Goal: Task Accomplishment & Management: Complete application form

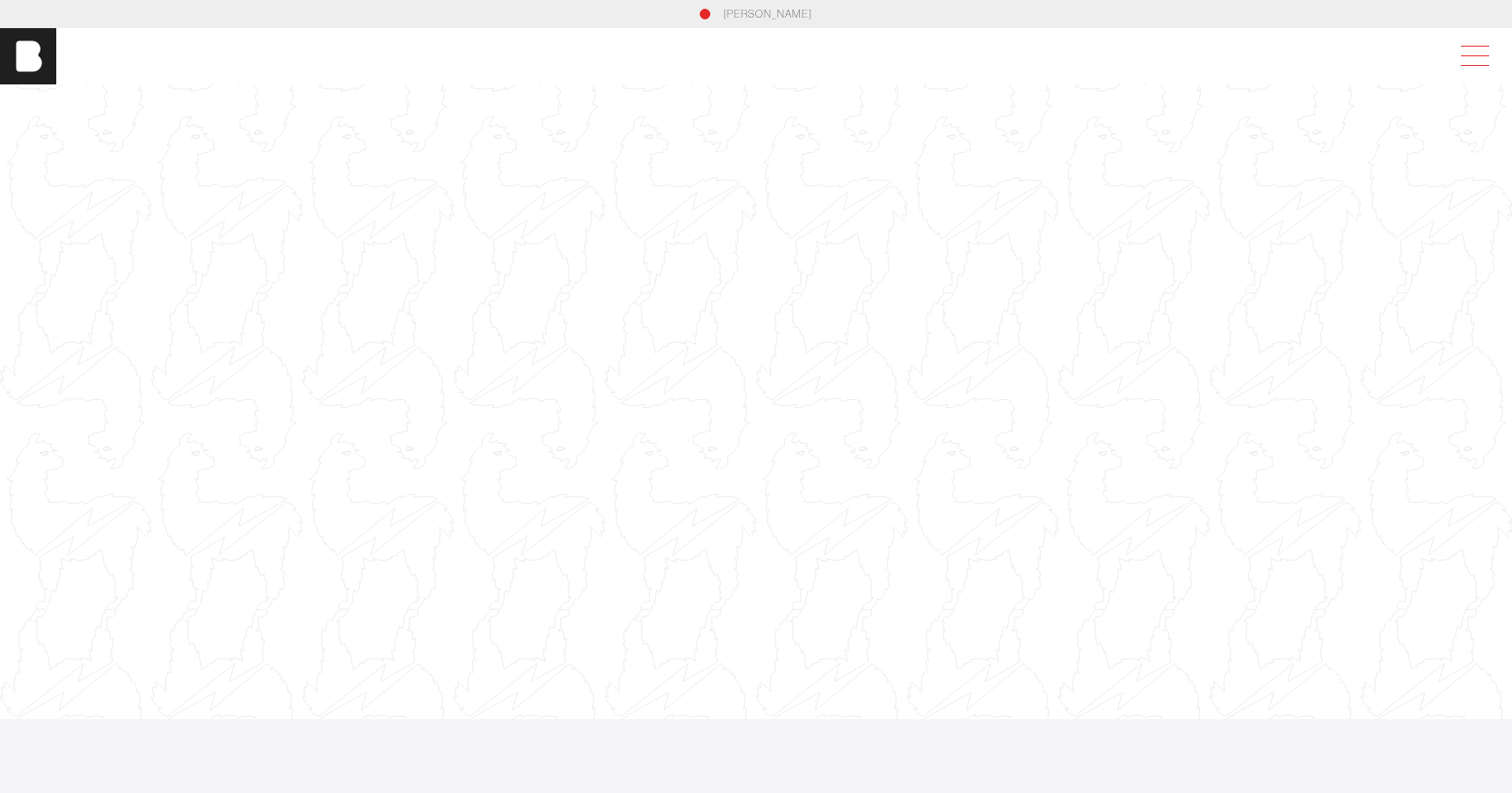
click at [1478, 58] on span at bounding box center [1471, 56] width 41 height 32
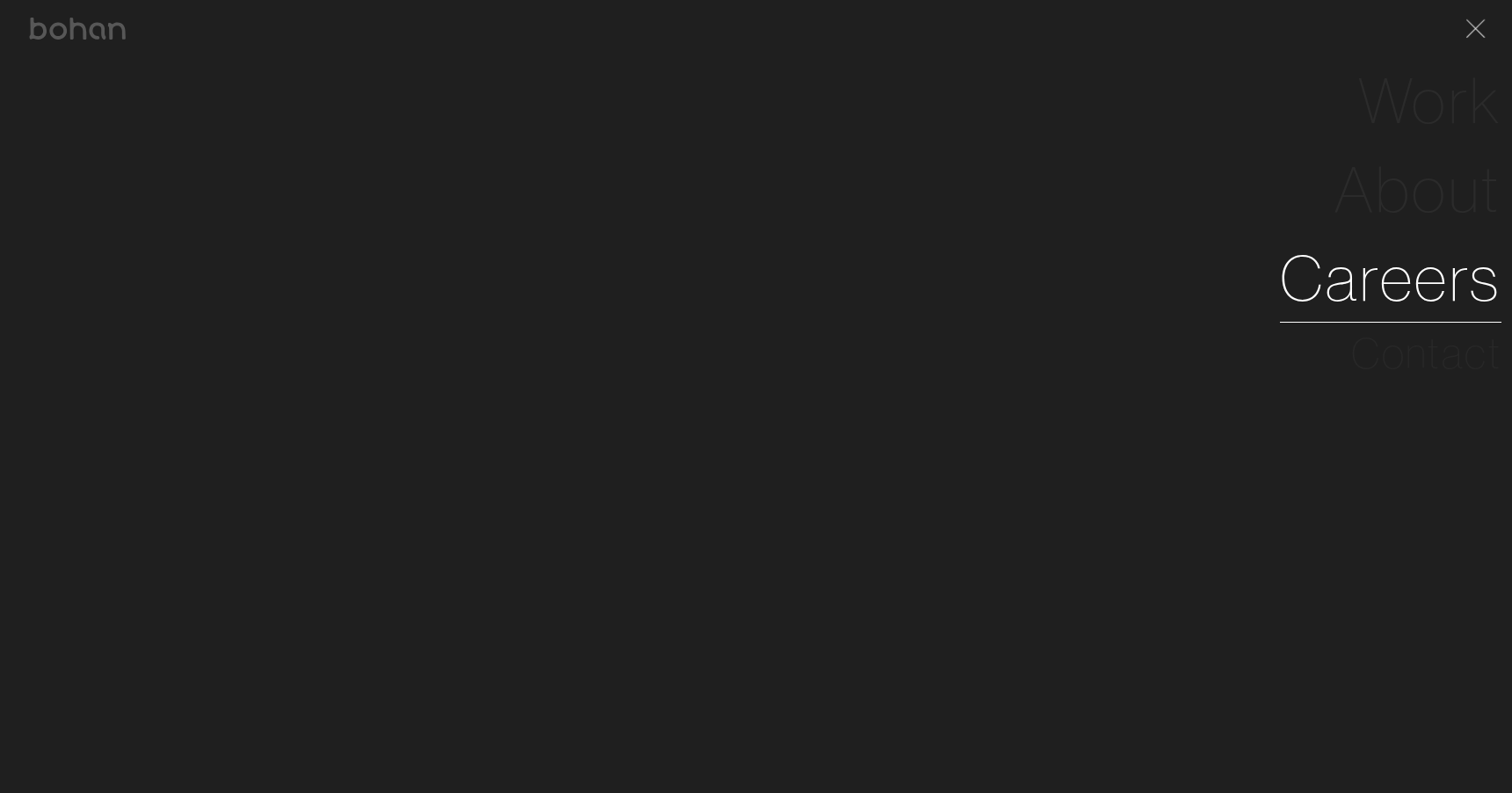
click at [1376, 273] on link "Careers" at bounding box center [1390, 278] width 221 height 89
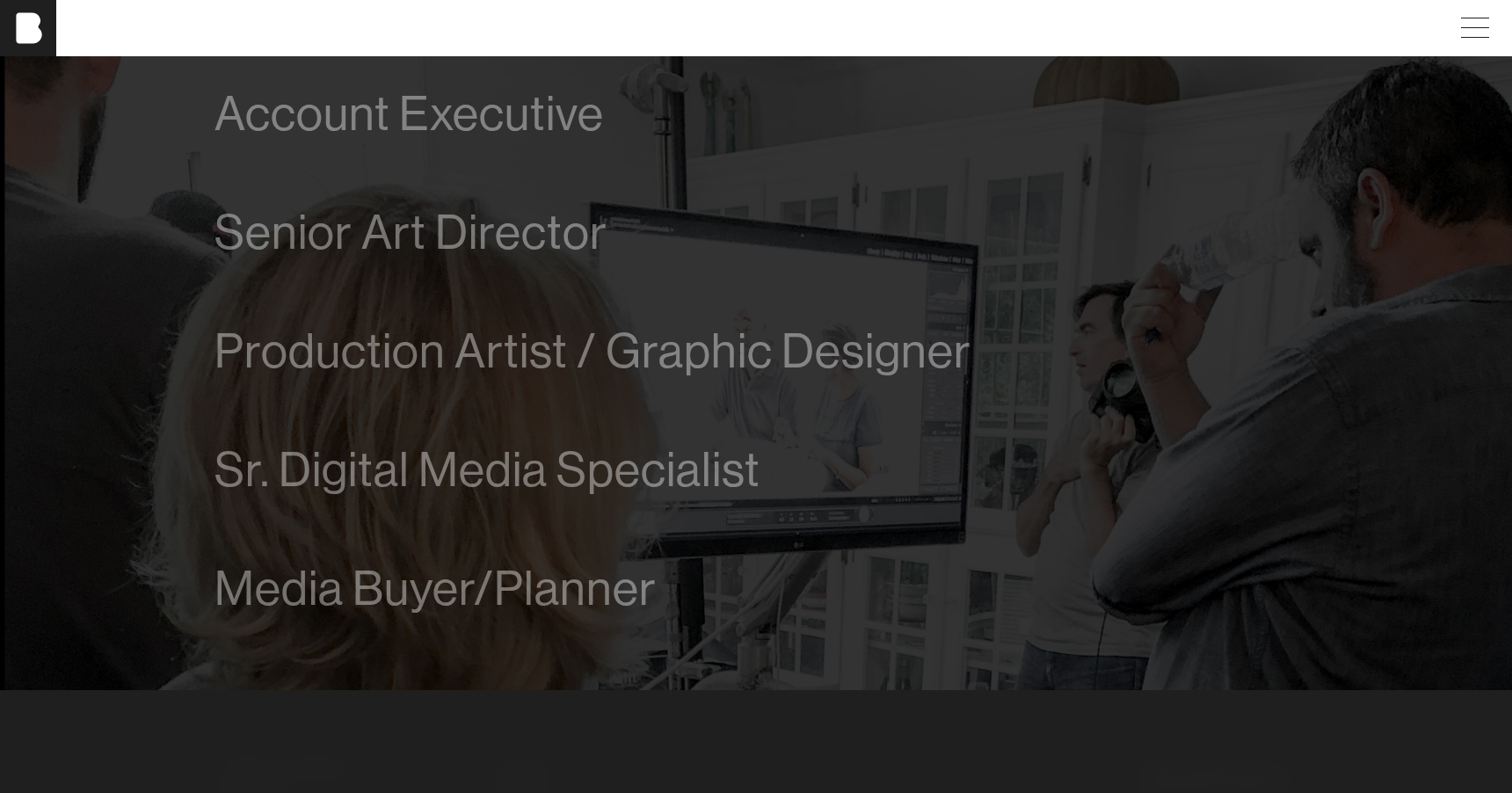
scroll to position [1202, 0]
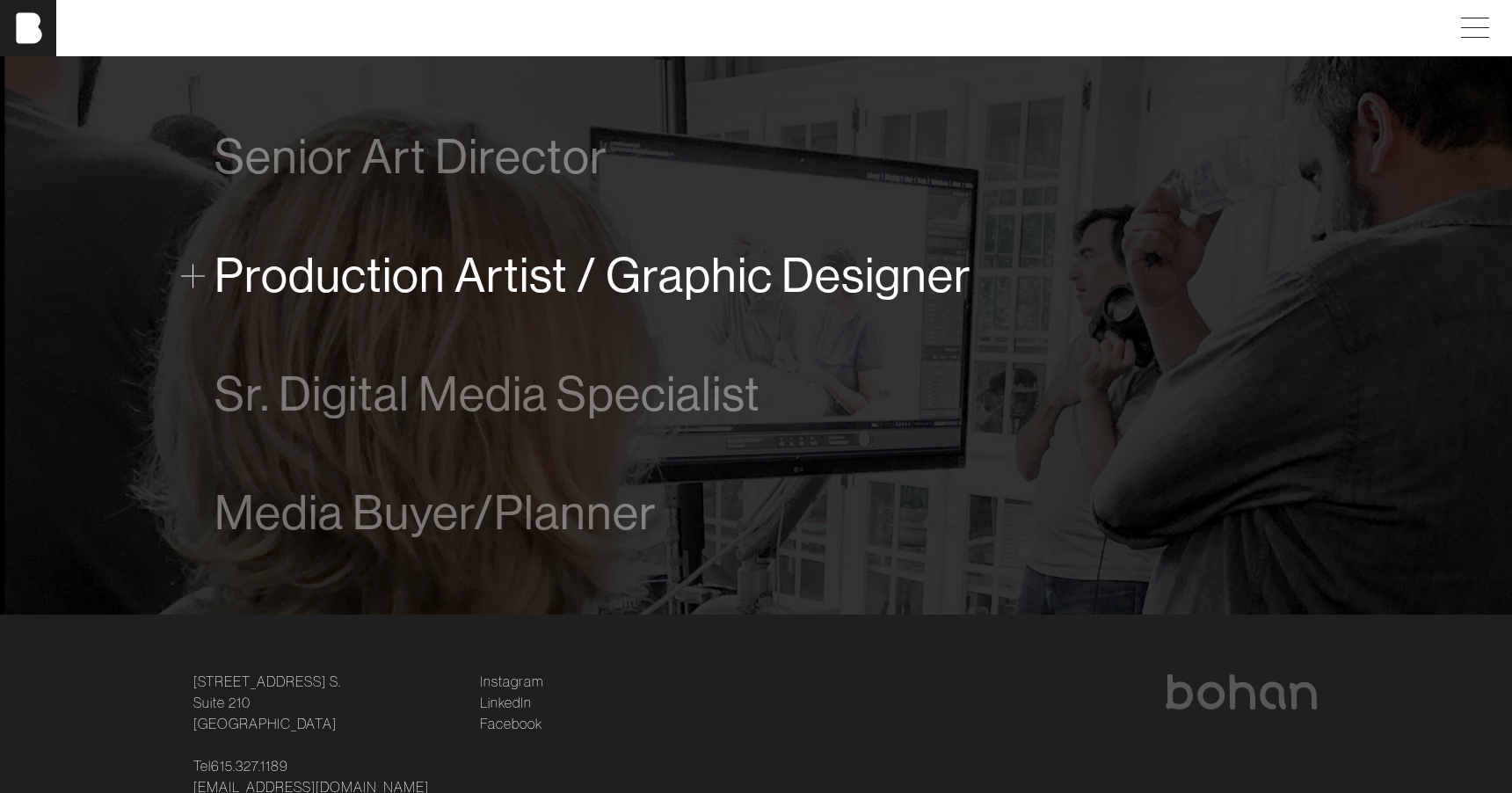
click at [528, 279] on span "Production Artist / Graphic Designer" at bounding box center [593, 275] width 757 height 54
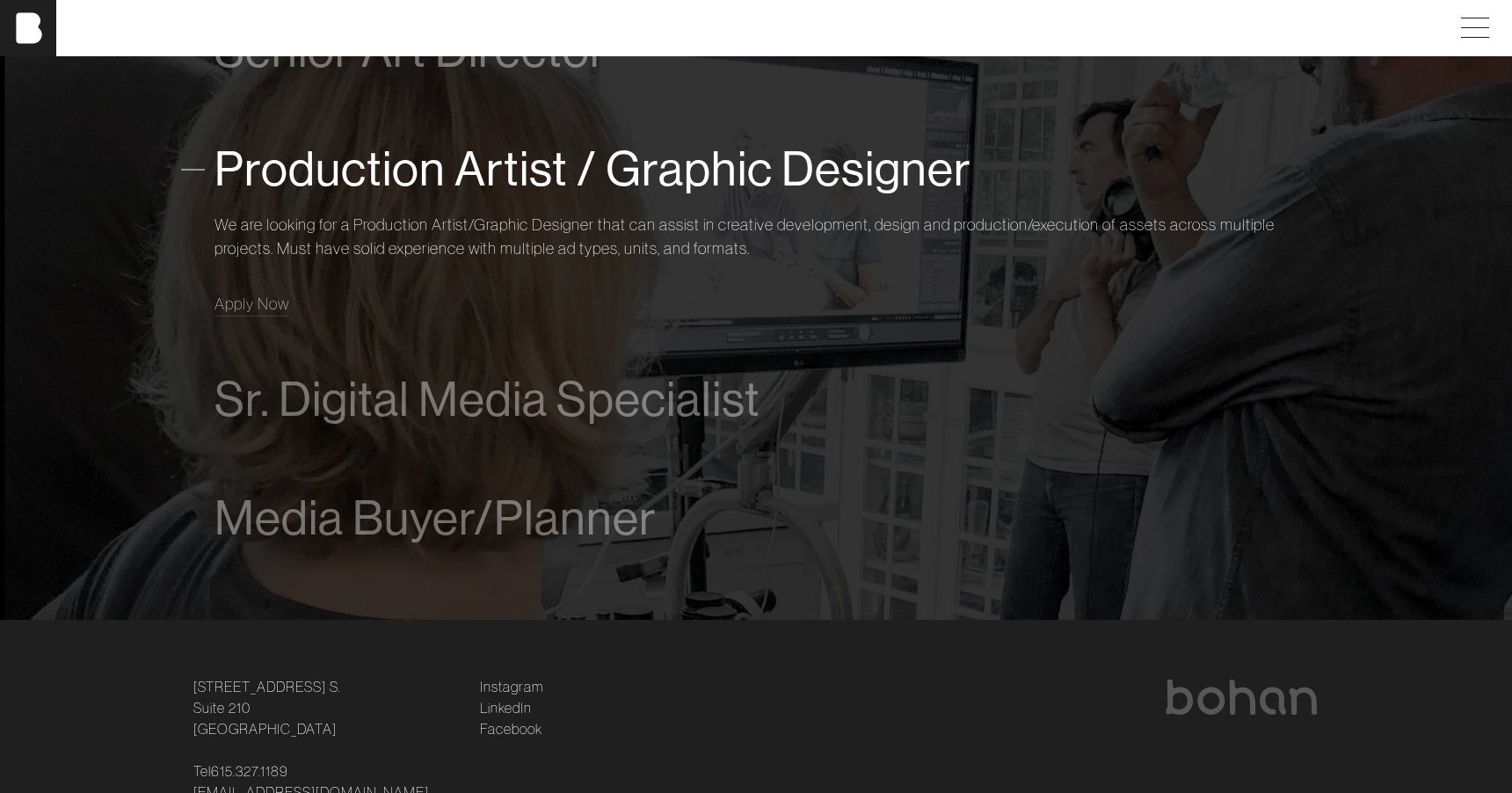
scroll to position [1310, 0]
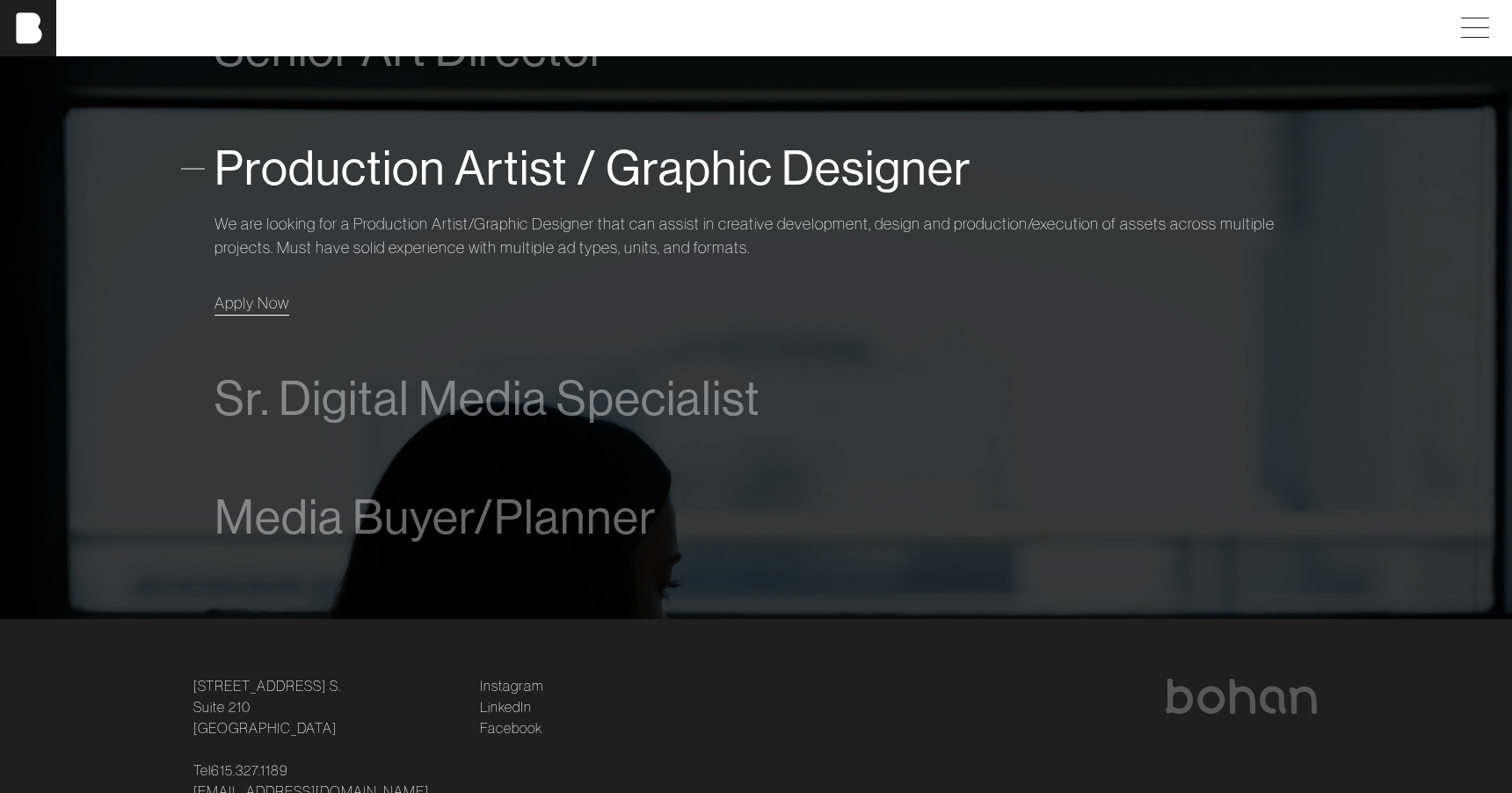
click at [274, 300] on span "Apply Now" at bounding box center [251, 303] width 75 height 20
click at [260, 305] on span "Apply Now" at bounding box center [251, 303] width 75 height 20
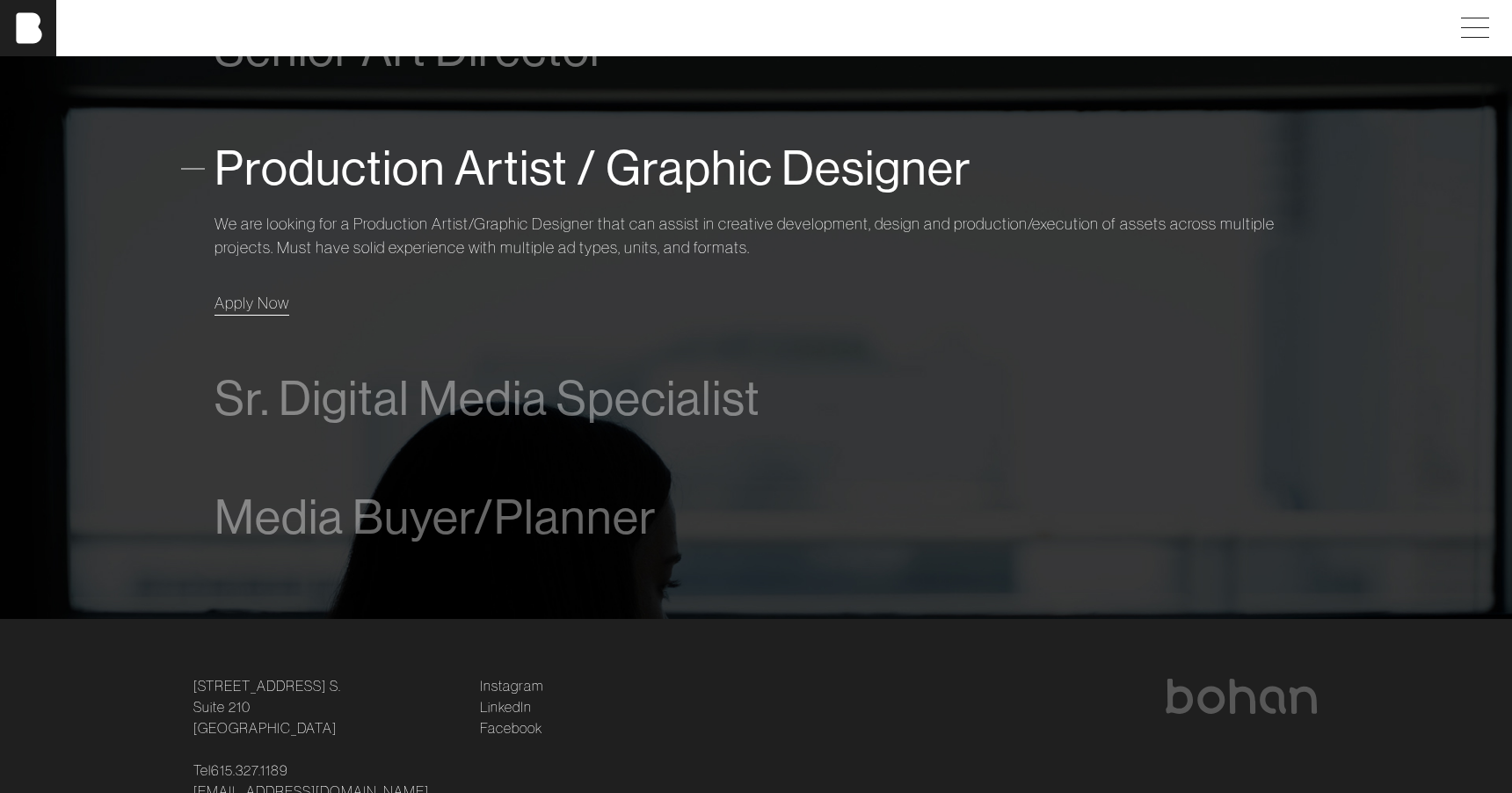
click at [260, 305] on span "Apply Now" at bounding box center [251, 303] width 75 height 20
